Goal: Entertainment & Leisure: Consume media (video, audio)

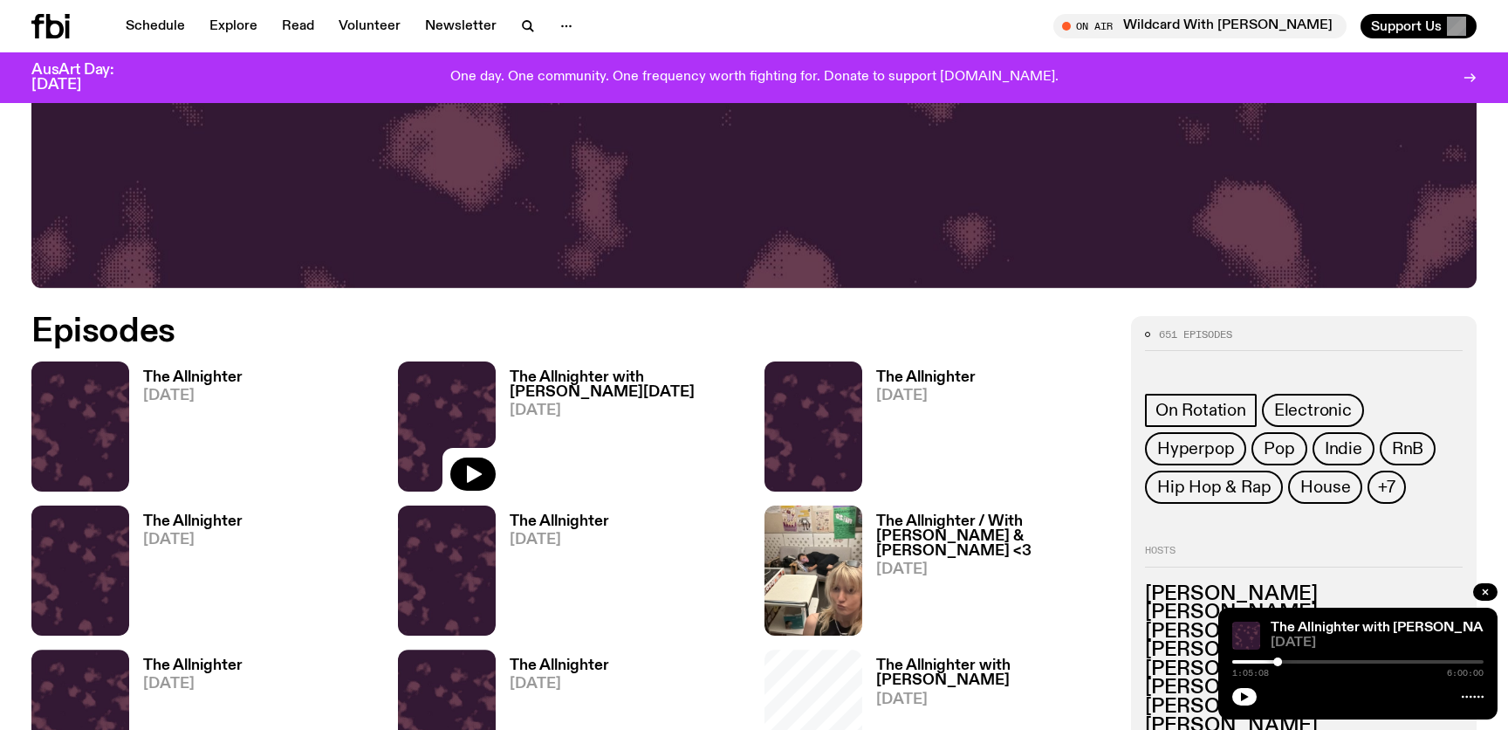
scroll to position [782, 0]
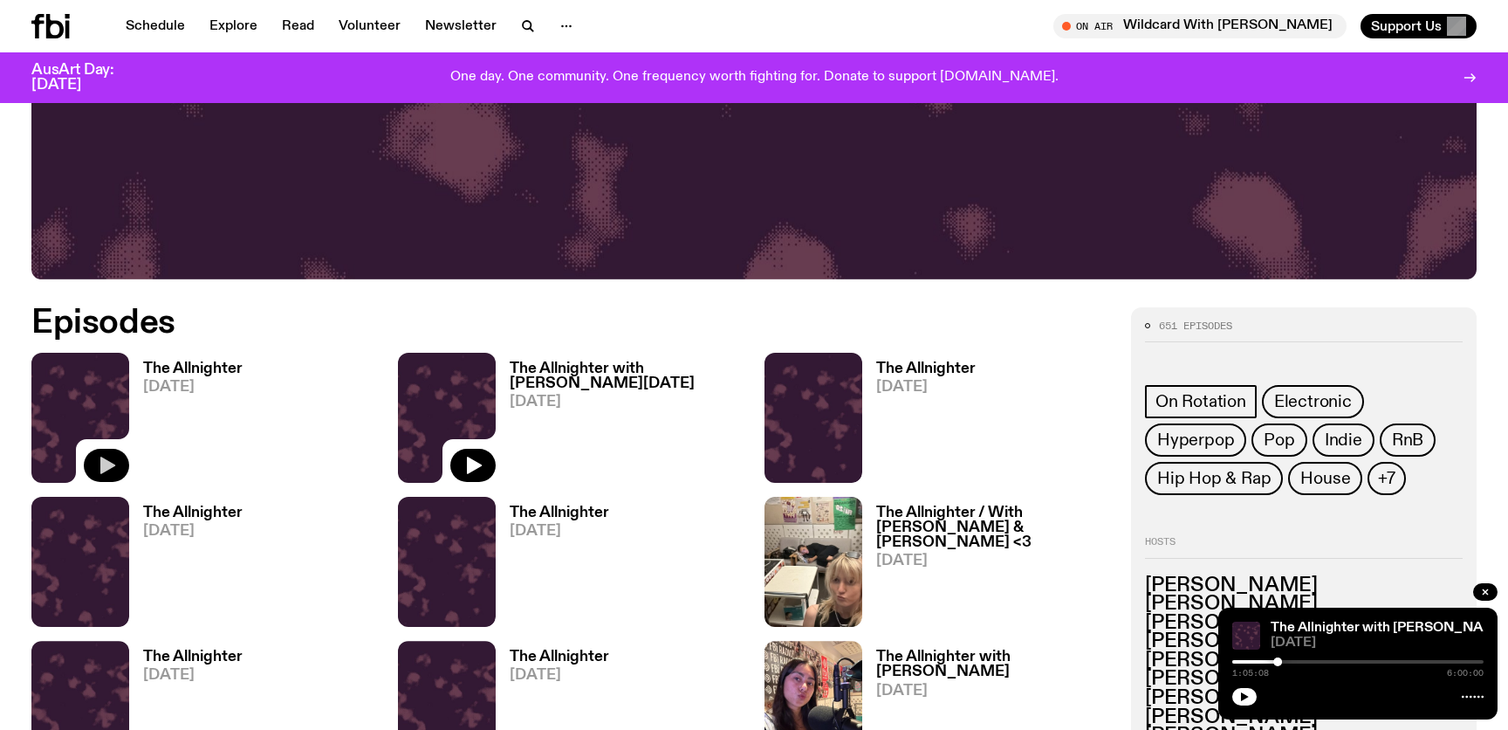
click at [94, 468] on button "button" at bounding box center [106, 465] width 45 height 33
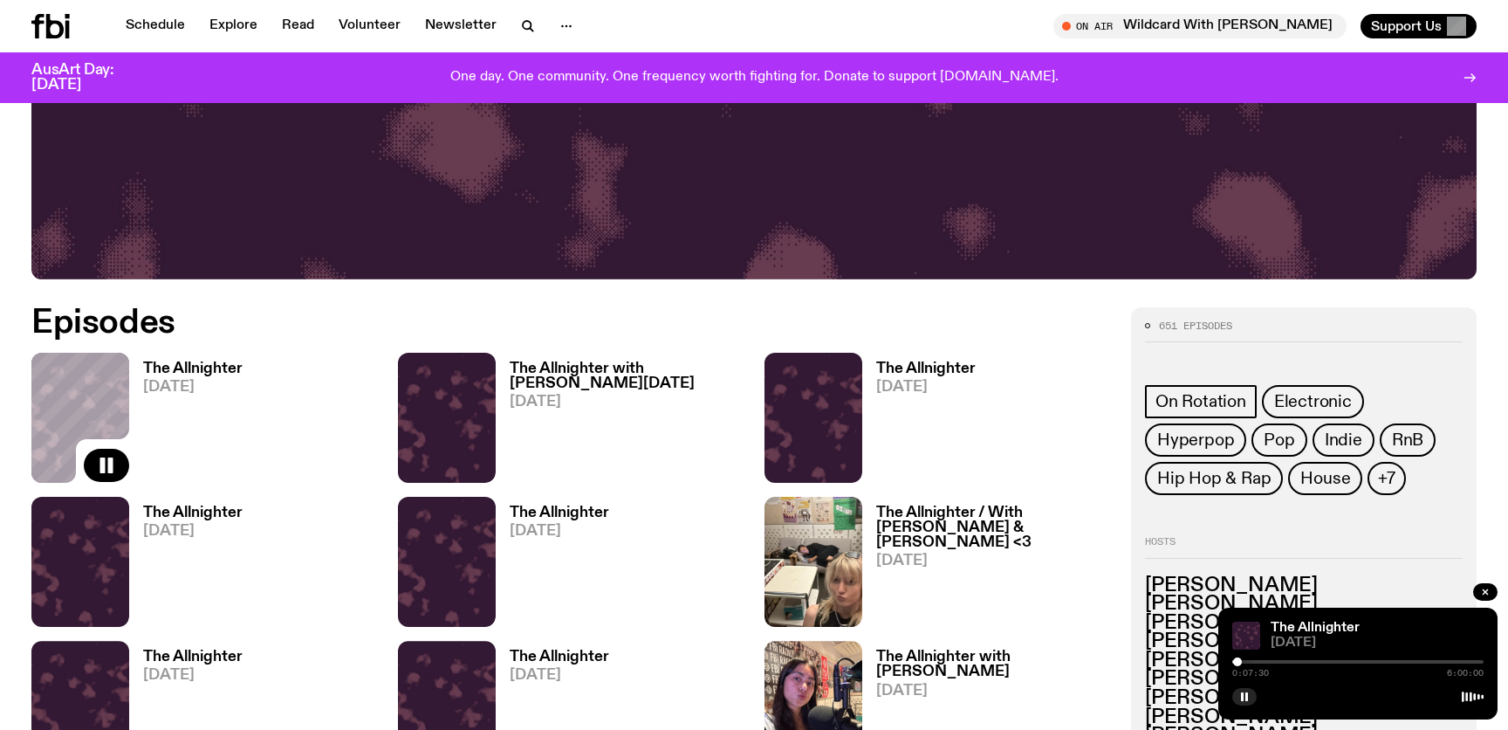
click at [1238, 663] on div at bounding box center [1237, 661] width 9 height 9
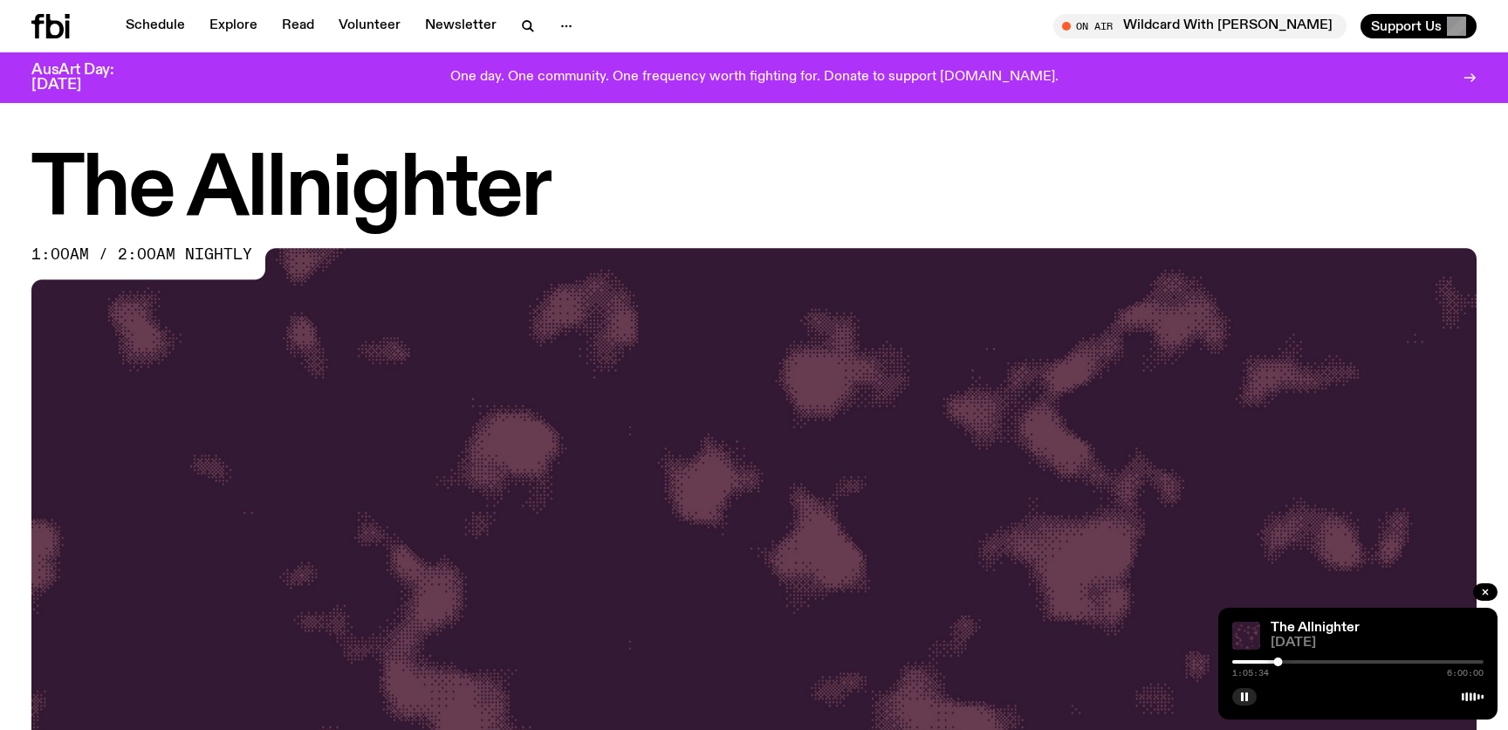
scroll to position [782, 0]
